Goal: Check status: Verify the current state of an ongoing process or item

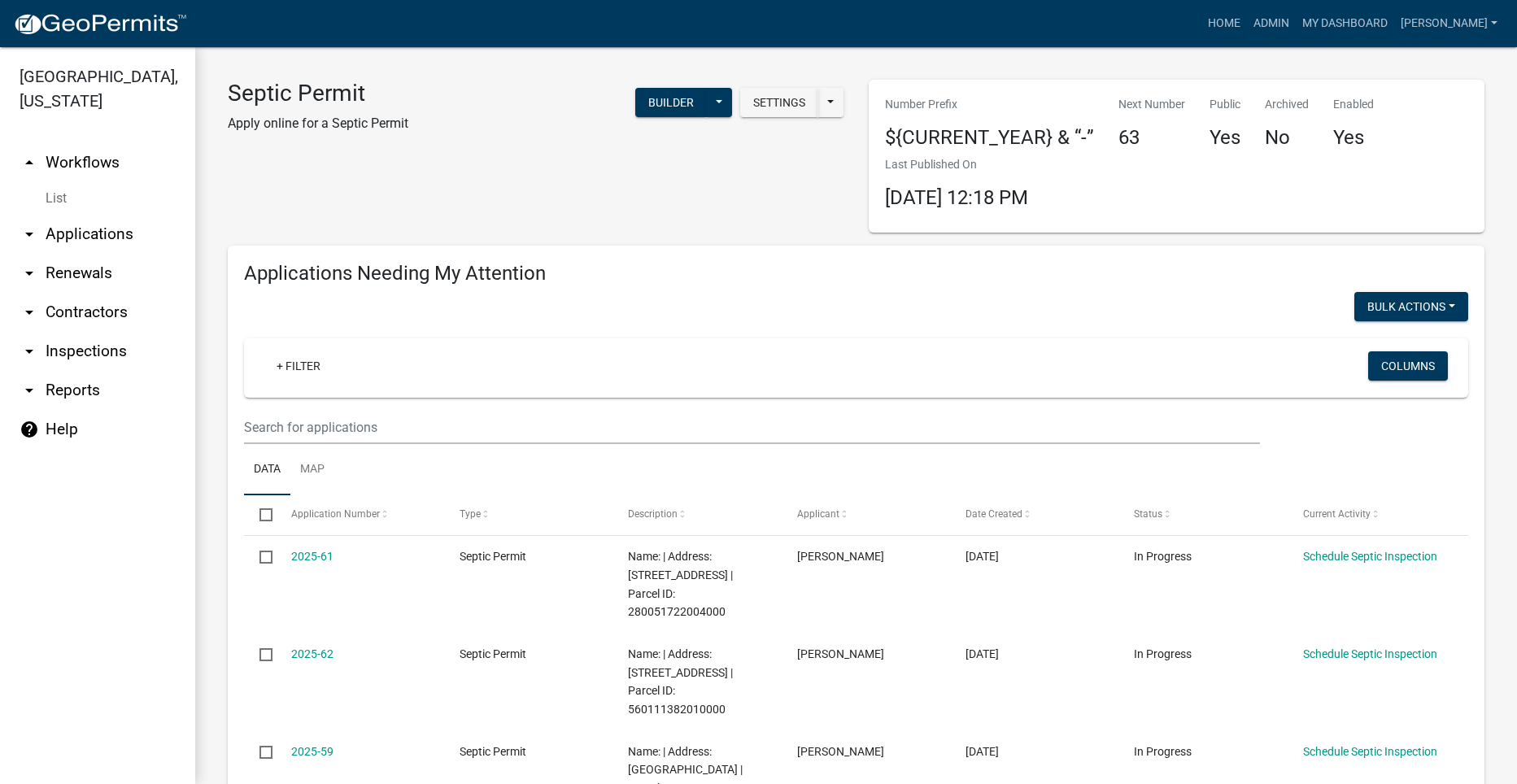
select select "2: 50"
click at [30, 225] on icon "arrow_drop_down" at bounding box center [29, 234] width 20 height 20
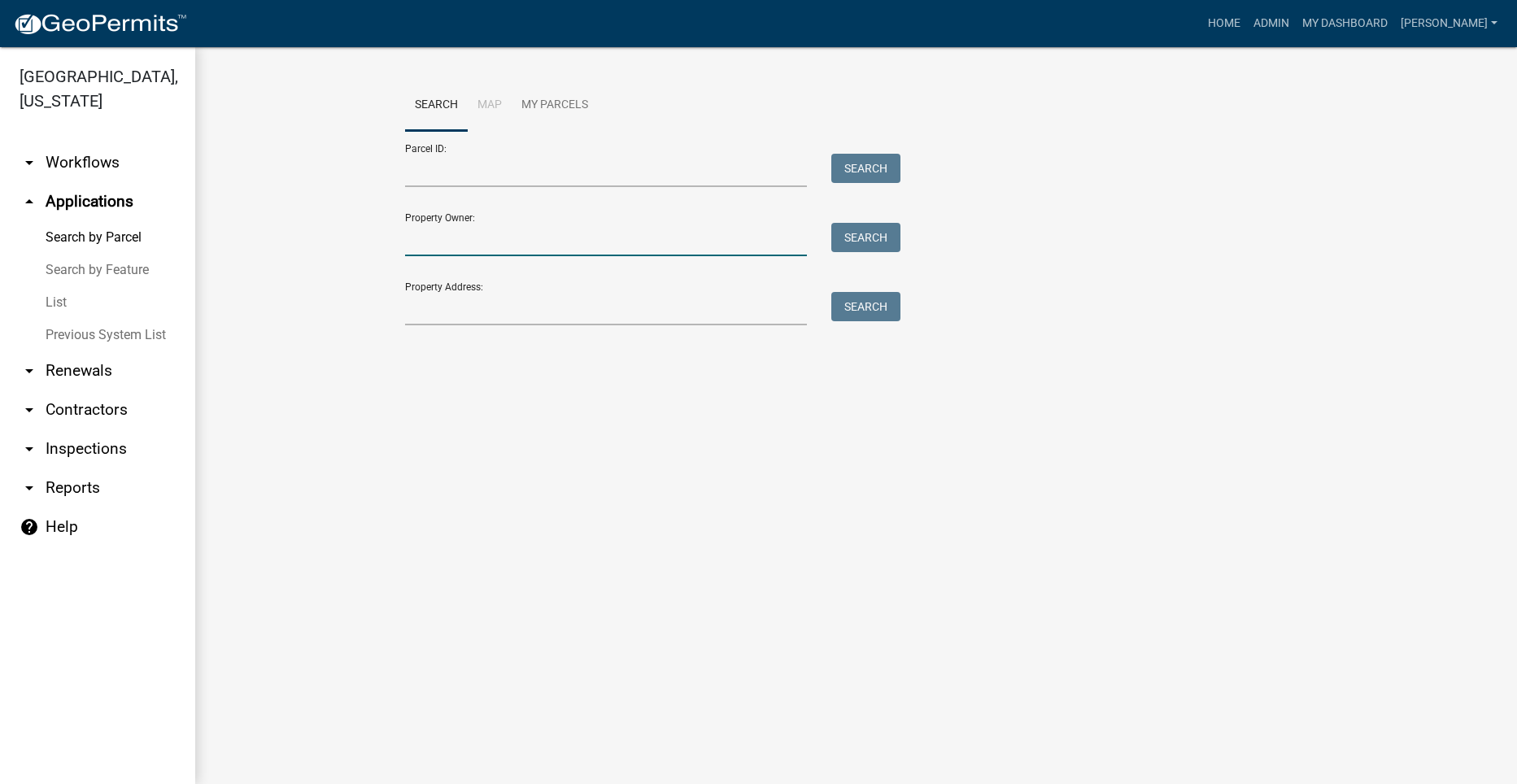
click at [524, 244] on input "Property Owner:" at bounding box center [607, 239] width 403 height 34
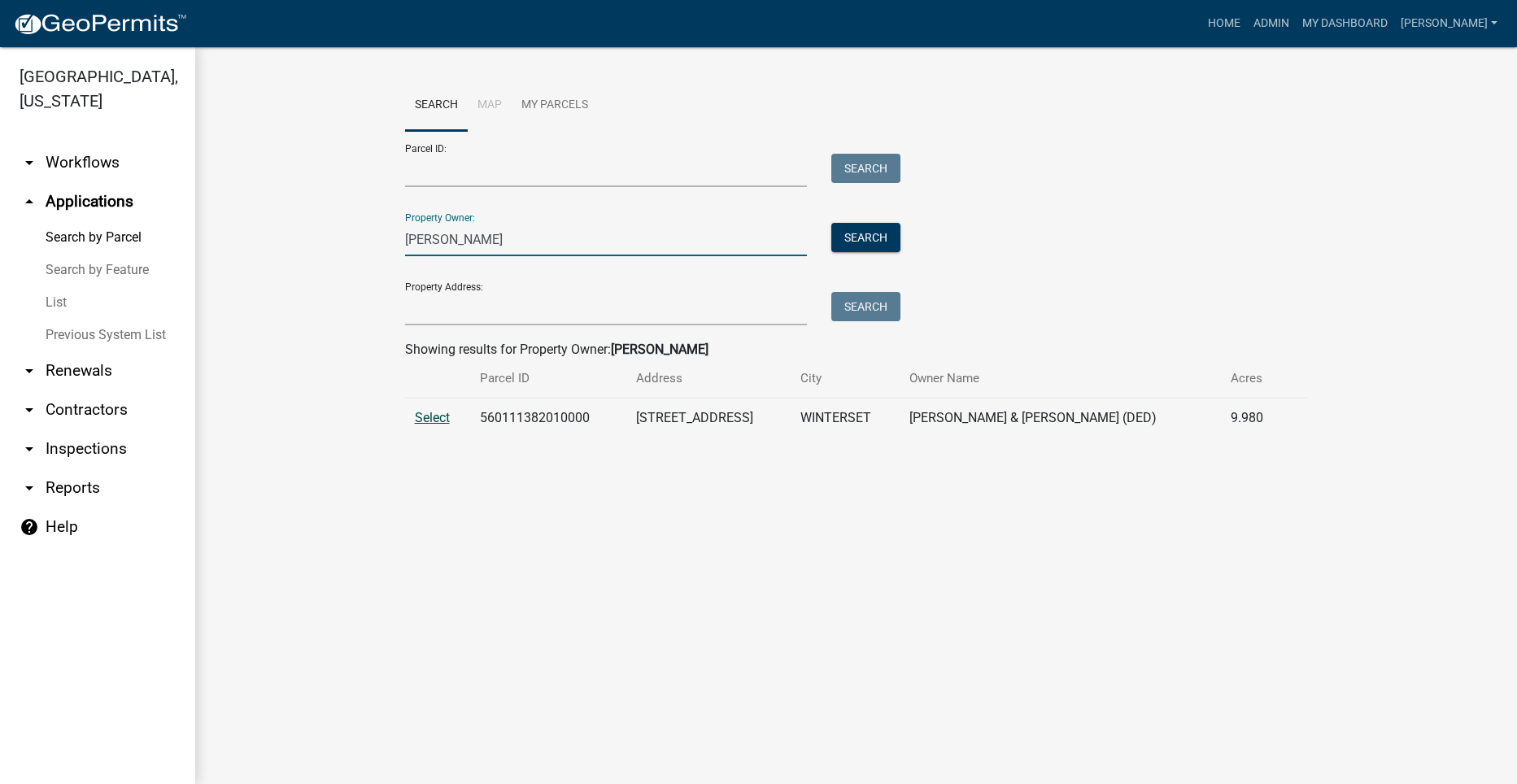
type input "[PERSON_NAME]"
click at [423, 416] on span "Select" at bounding box center [432, 417] width 35 height 15
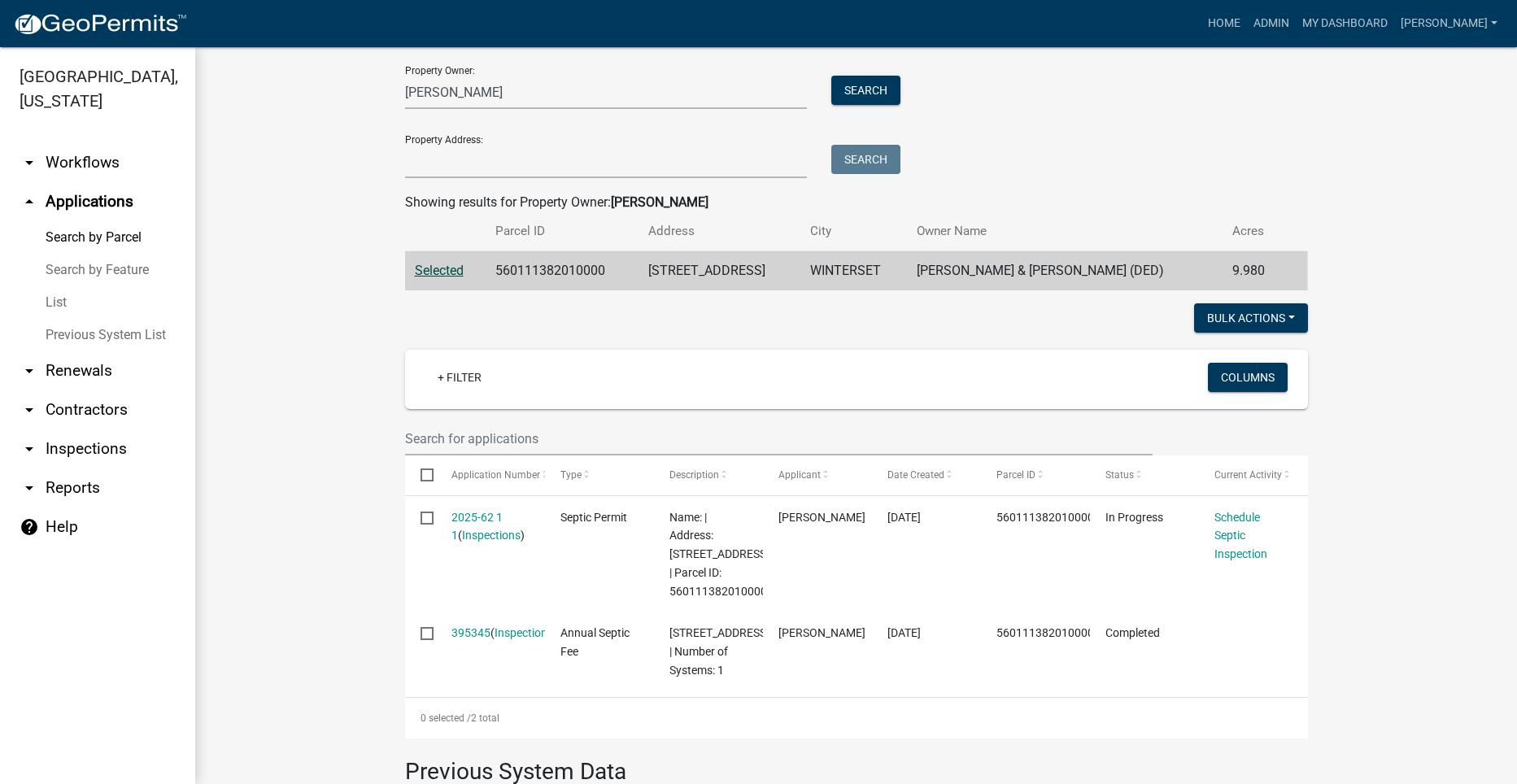
scroll to position [163, 0]
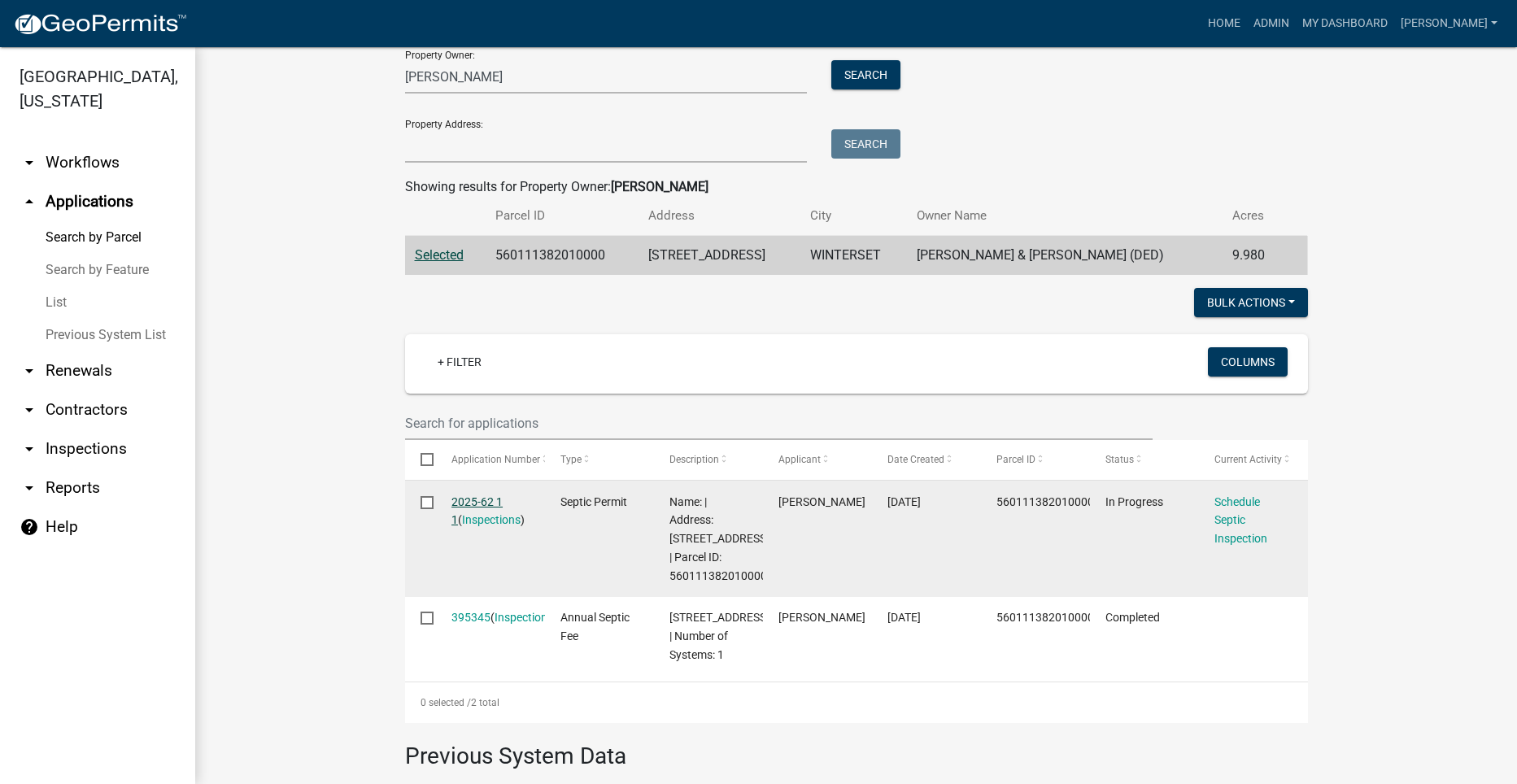
click at [467, 495] on link "2025-62 1 1" at bounding box center [477, 510] width 52 height 32
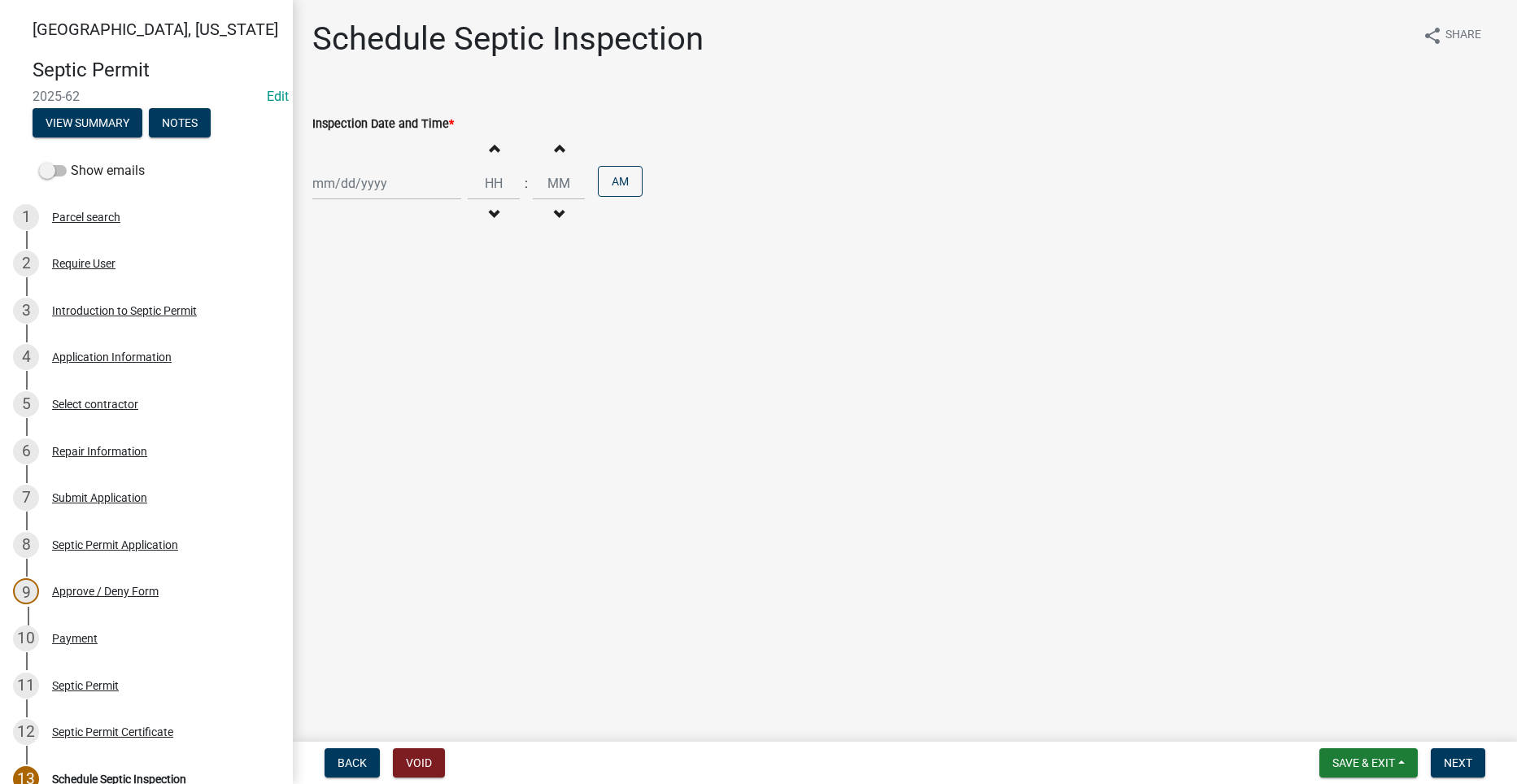
drag, startPoint x: 516, startPoint y: 445, endPoint x: 1217, endPoint y: 504, distance: 703.5
click at [1217, 504] on main "Schedule Septic Inspection share Share Inspection Date and Time * Increment hou…" at bounding box center [905, 367] width 1224 height 735
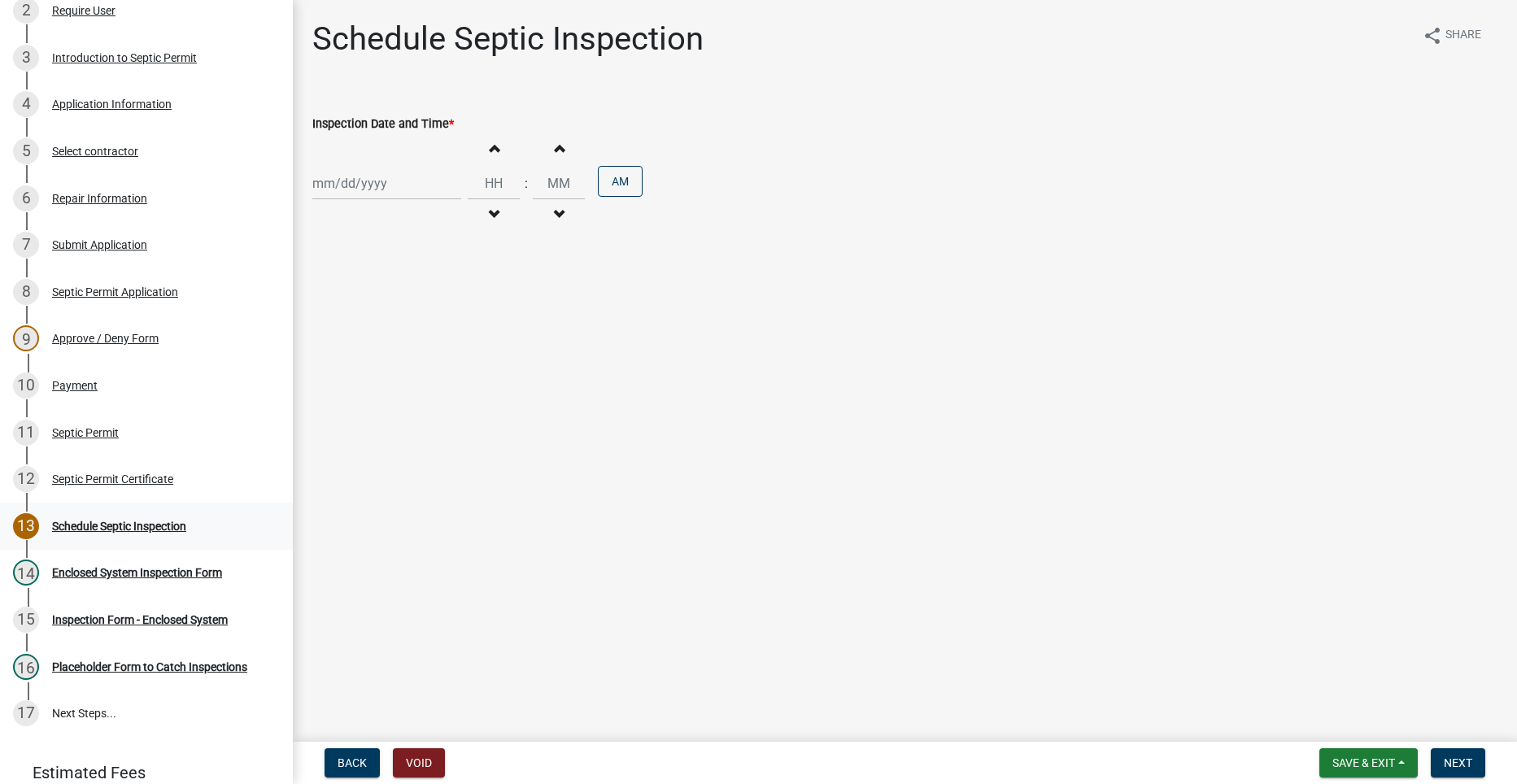
scroll to position [256, 0]
click at [97, 480] on div "Septic Permit Certificate" at bounding box center [112, 476] width 121 height 11
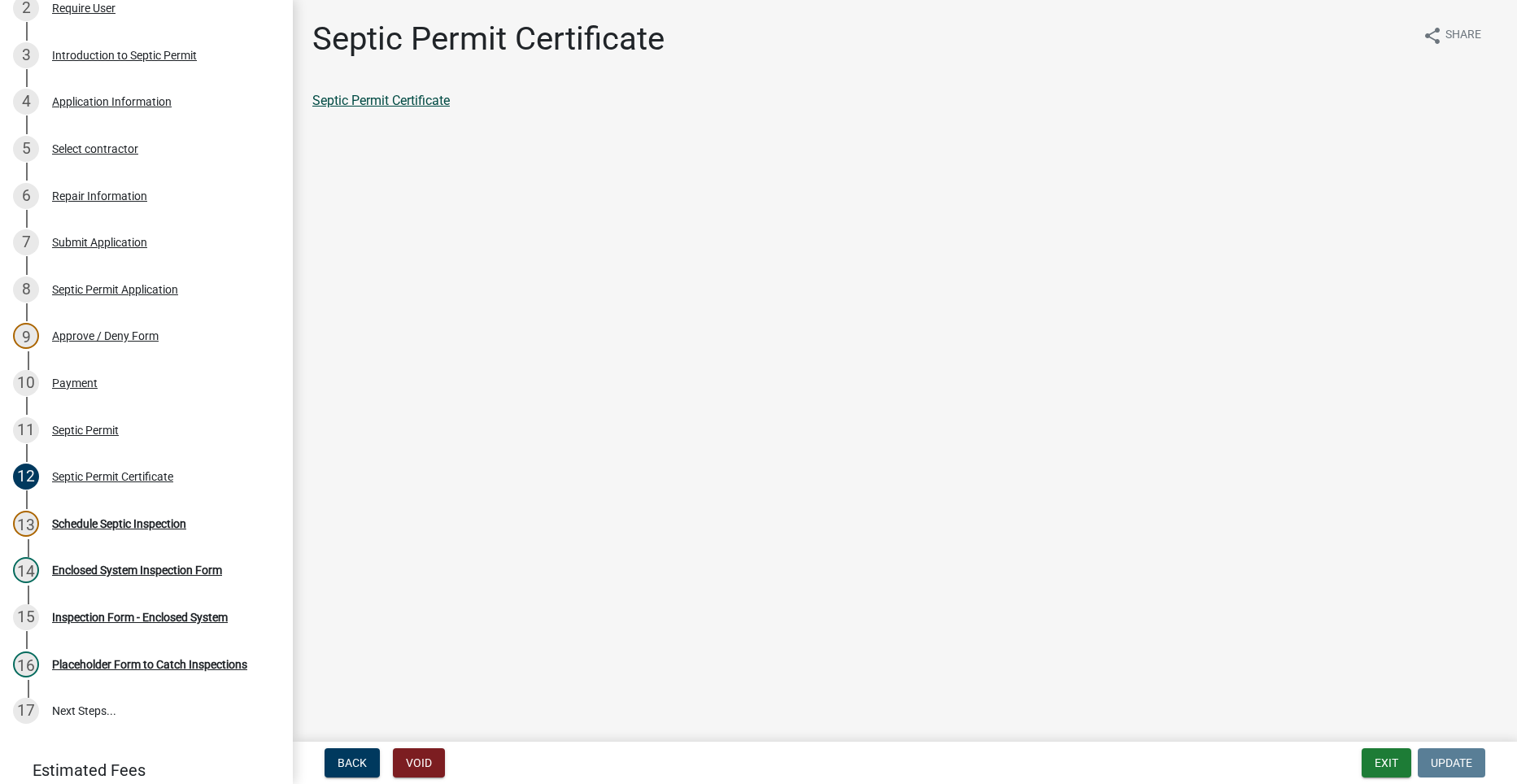
click at [404, 94] on link "Septic Permit Certificate" at bounding box center [381, 101] width 138 height 15
